Goal: Find contact information: Find contact information

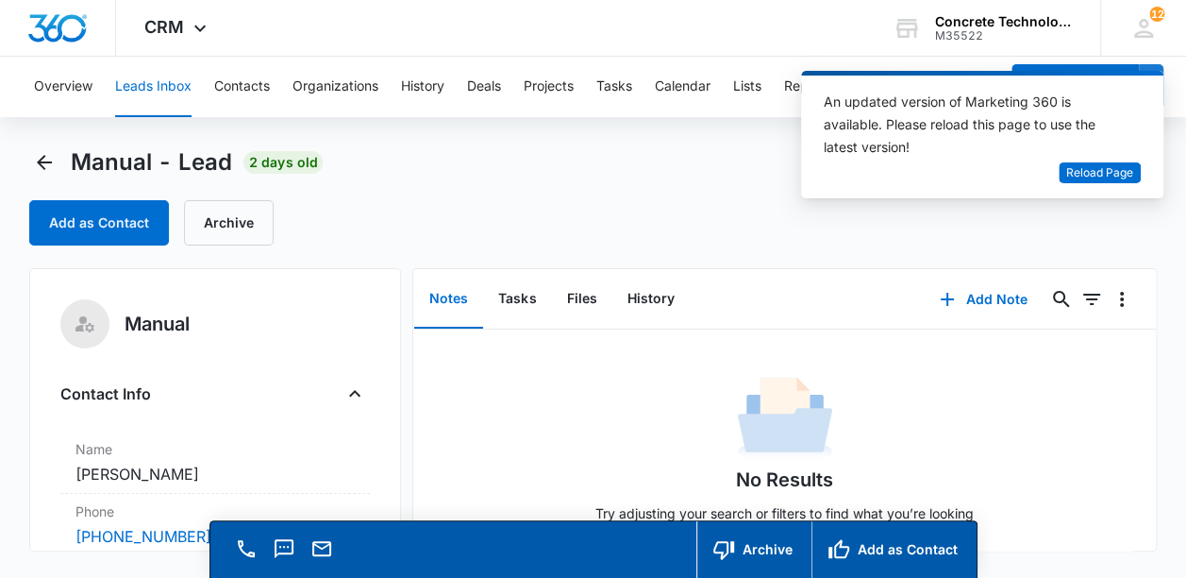
click at [707, 199] on div "Manual - Lead 2 days old Add as Contact Archive" at bounding box center [592, 196] width 1127 height 98
click at [1104, 164] on span "Reload Page" at bounding box center [1100, 173] width 67 height 18
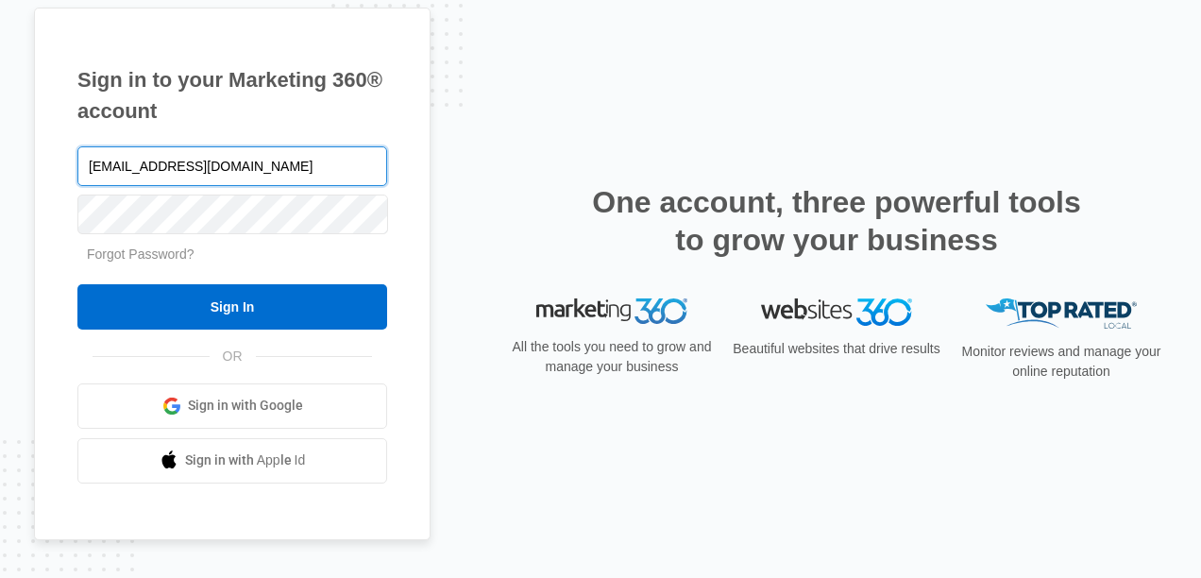
type input "rmatthews@flycti.com"
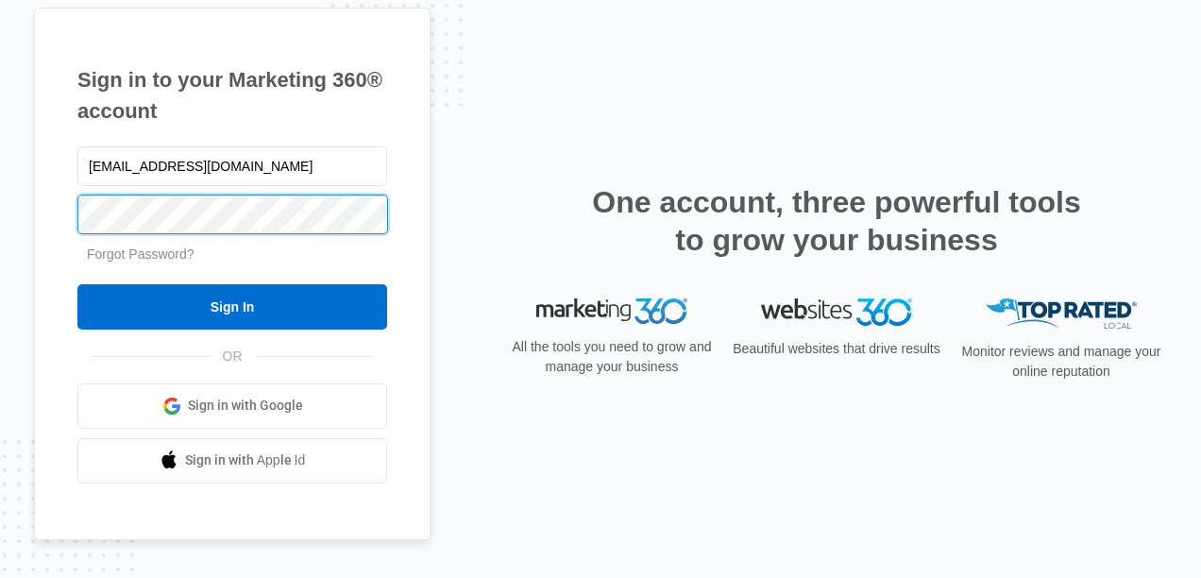
click at [77, 284] on input "Sign In" at bounding box center [232, 306] width 310 height 45
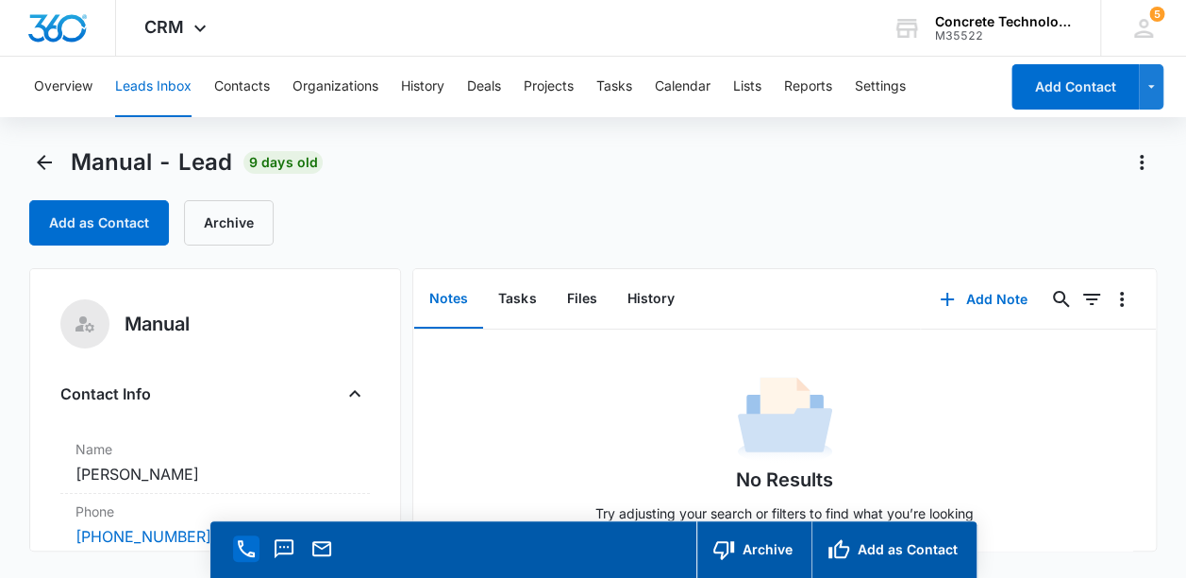
click at [240, 541] on icon "Call" at bounding box center [246, 548] width 17 height 17
click at [242, 547] on icon "Call" at bounding box center [246, 548] width 23 height 23
